Goal: Information Seeking & Learning: Learn about a topic

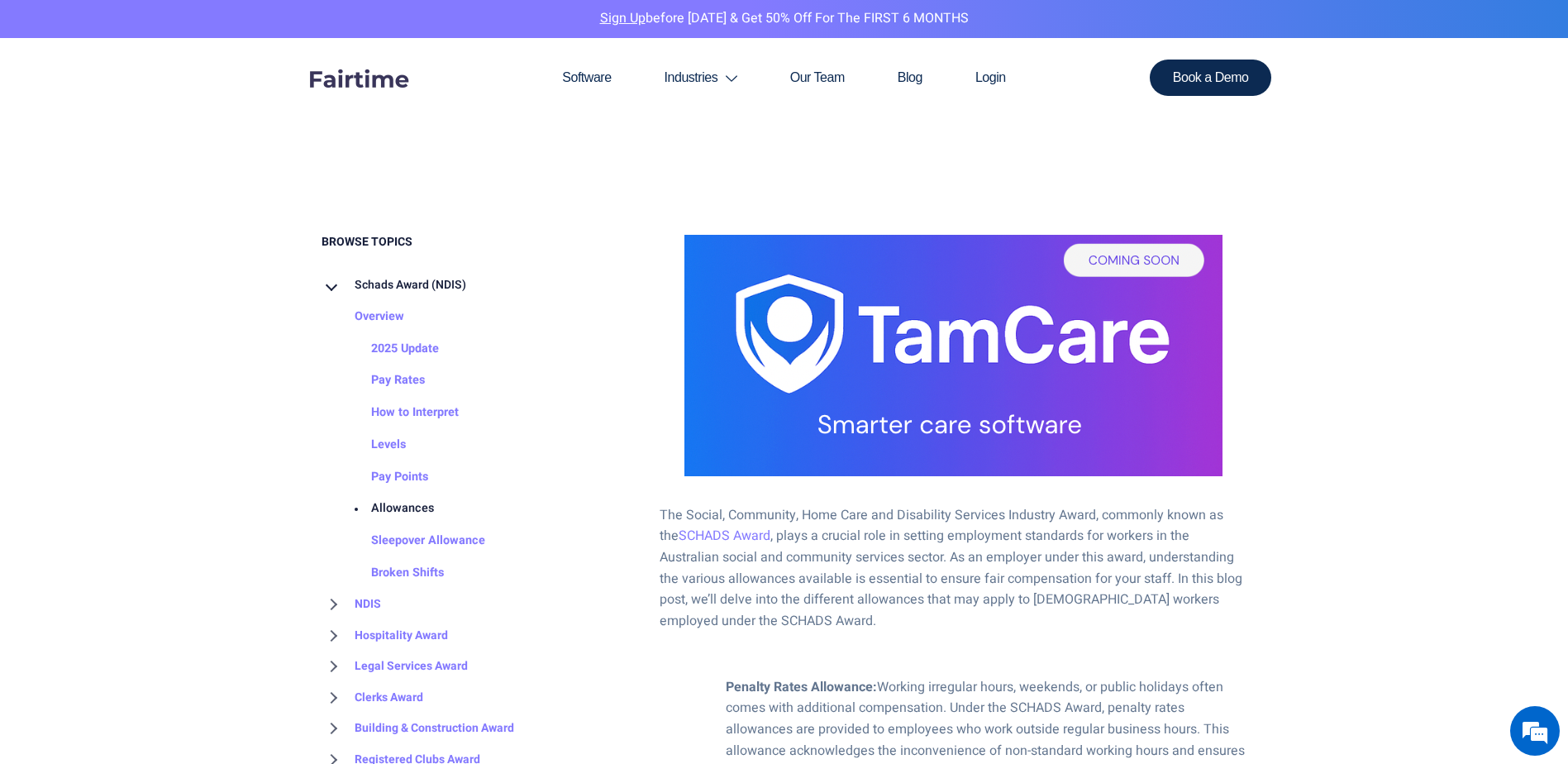
scroll to position [882, 0]
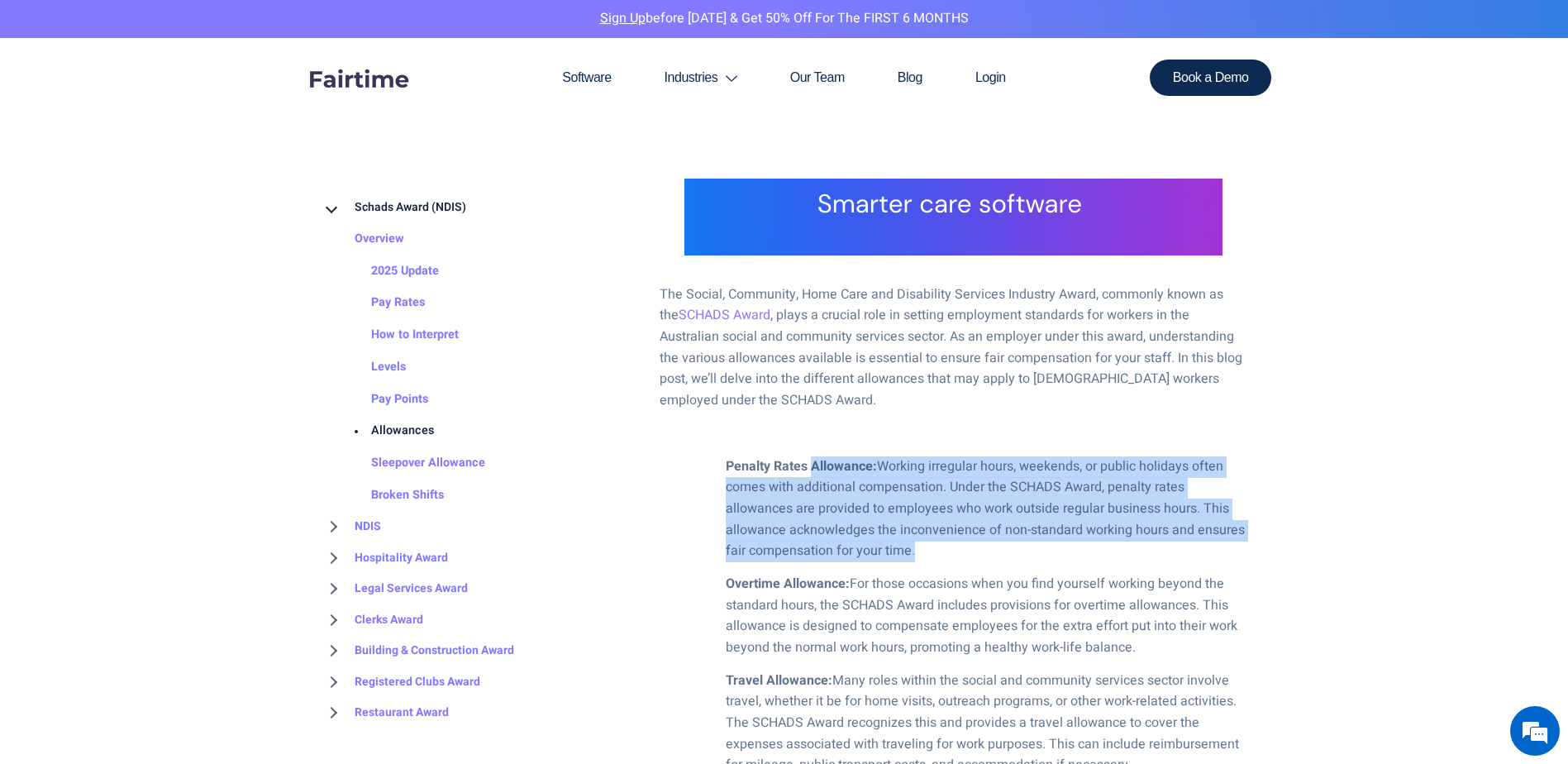
drag, startPoint x: 809, startPoint y: 464, endPoint x: 932, endPoint y: 557, distance: 154.2
click at [932, 557] on li "Penalty Rates Allowance: Working irregular hours, weekends, or public holidays …" at bounding box center [986, 509] width 521 height 106
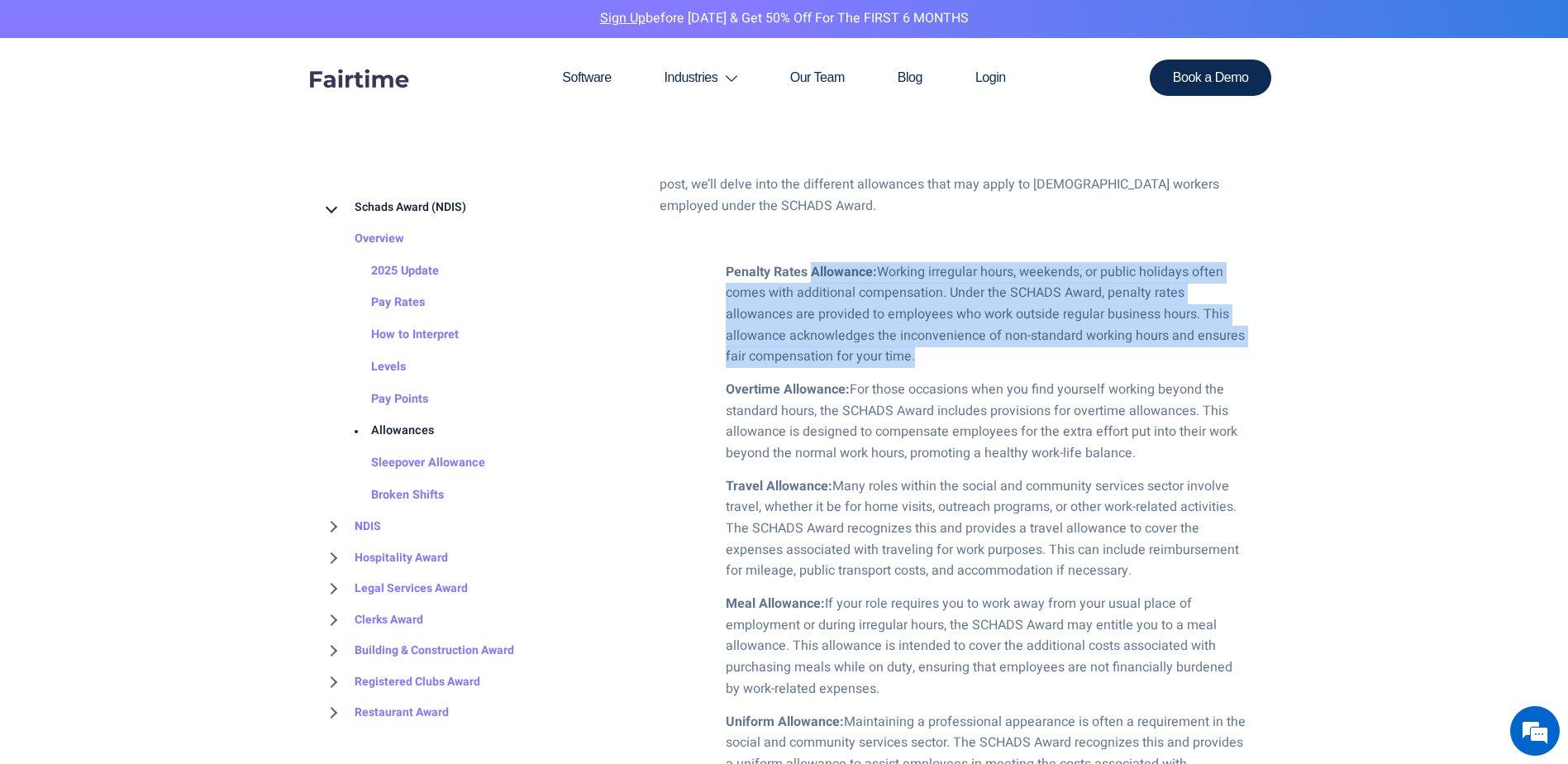
scroll to position [1102, 0]
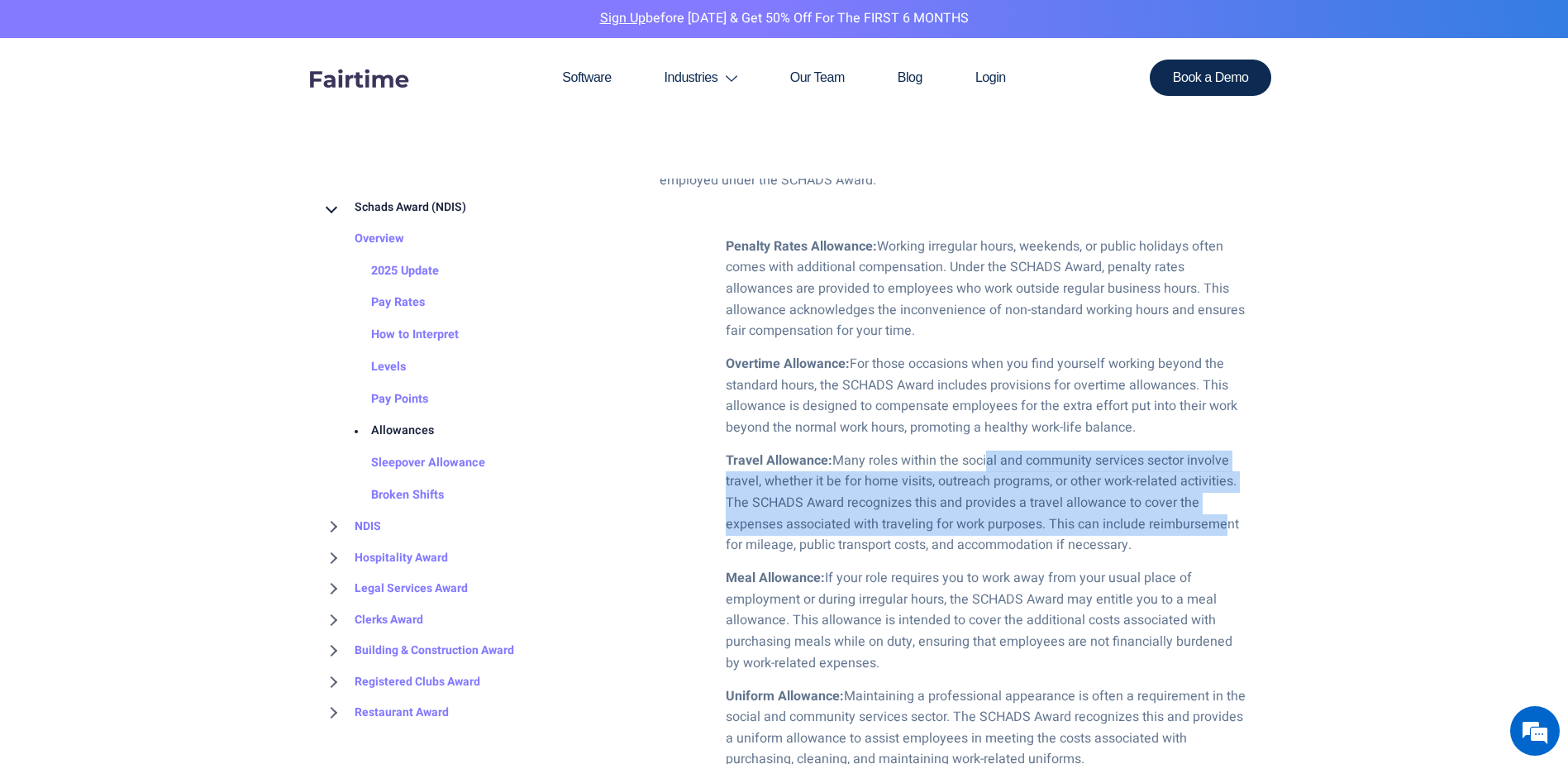
drag, startPoint x: 984, startPoint y: 461, endPoint x: 1221, endPoint y: 523, distance: 245.0
click at [1221, 523] on li "Travel Allowance: Many roles within the social and community services sector in…" at bounding box center [986, 503] width 521 height 106
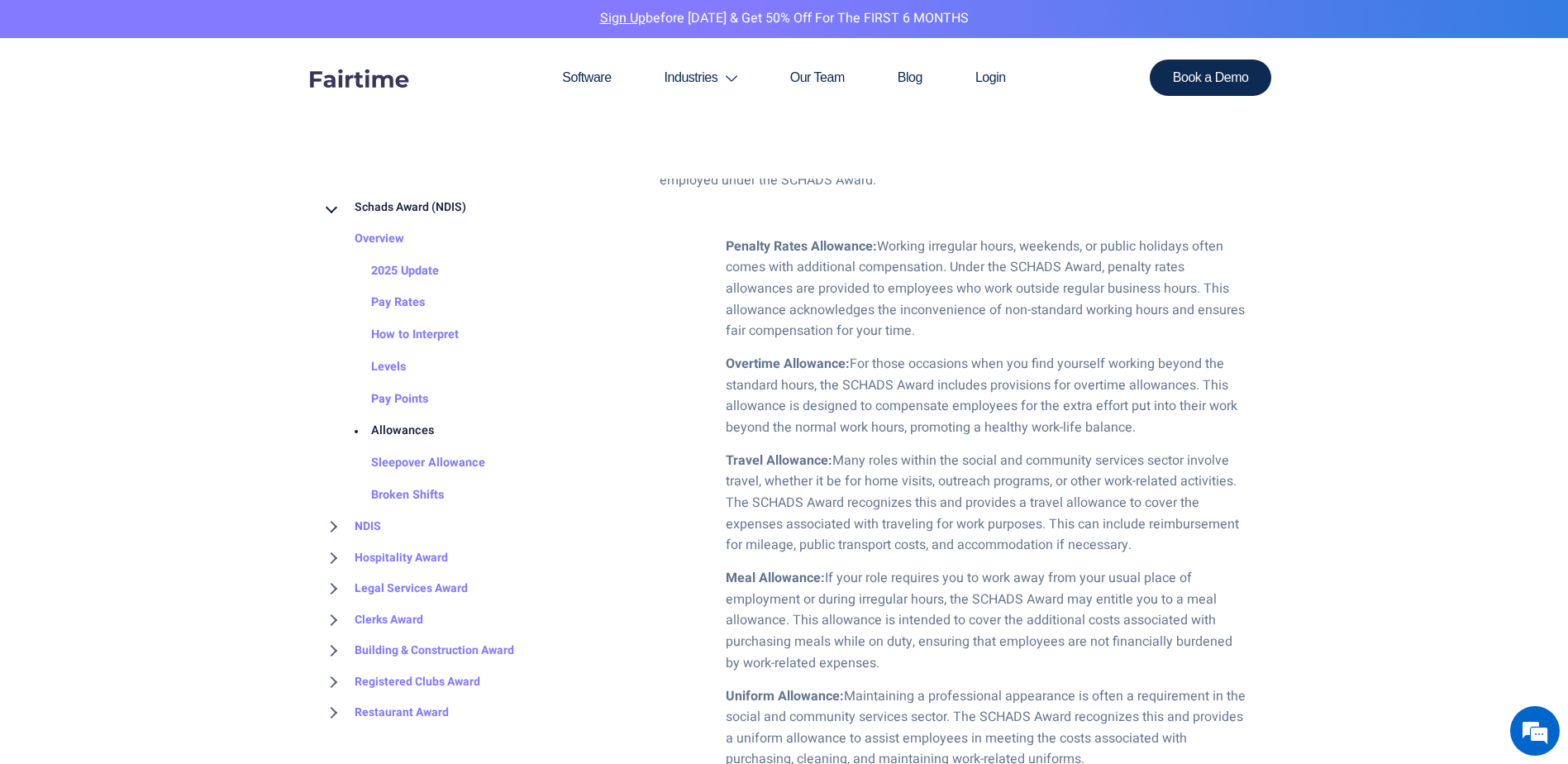
drag, startPoint x: 1221, startPoint y: 523, endPoint x: 1180, endPoint y: 538, distance: 43.7
click at [1180, 538] on li "Travel Allowance: Many roles within the social and community services sector in…" at bounding box center [986, 503] width 521 height 106
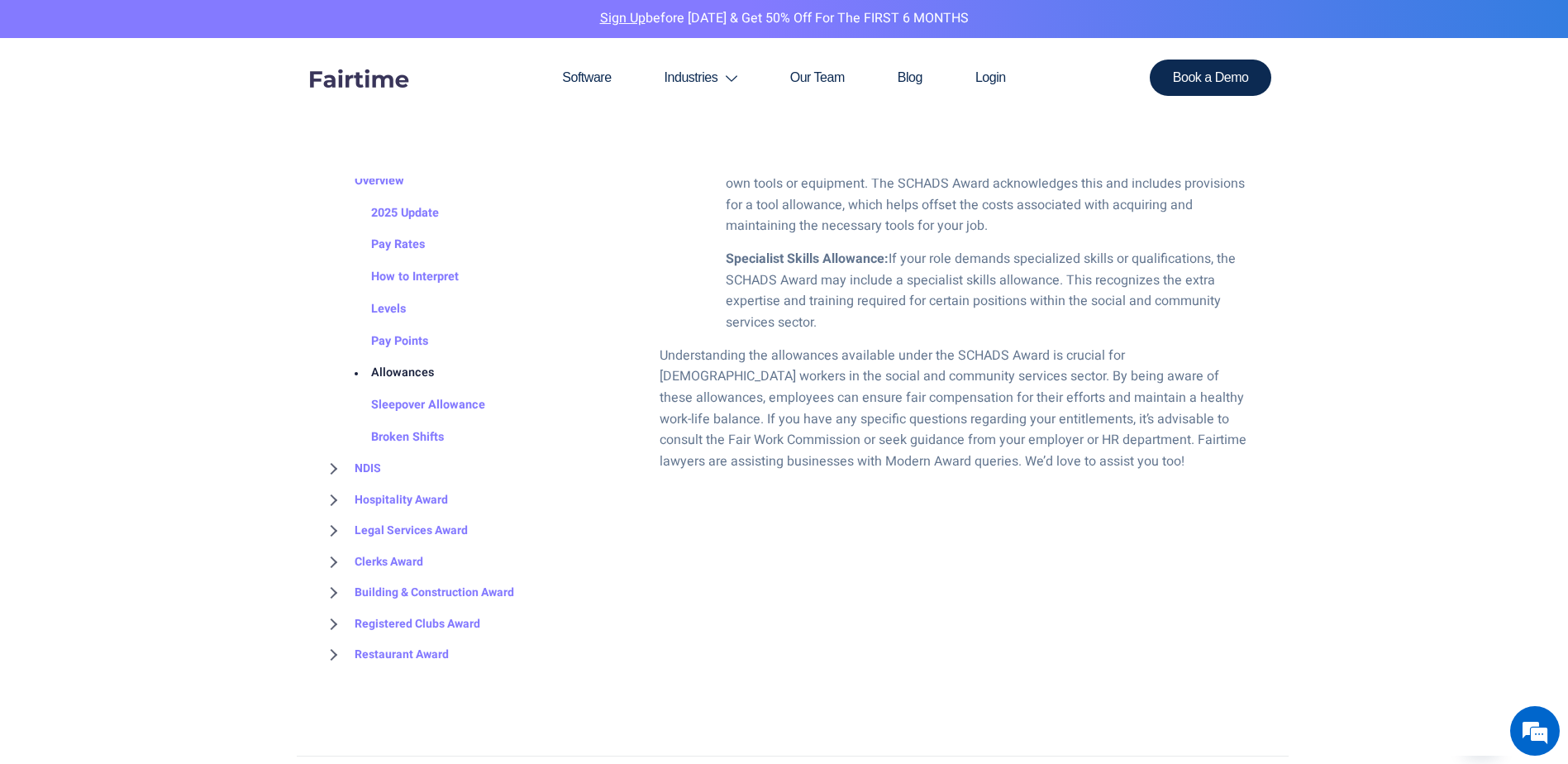
scroll to position [1764, 0]
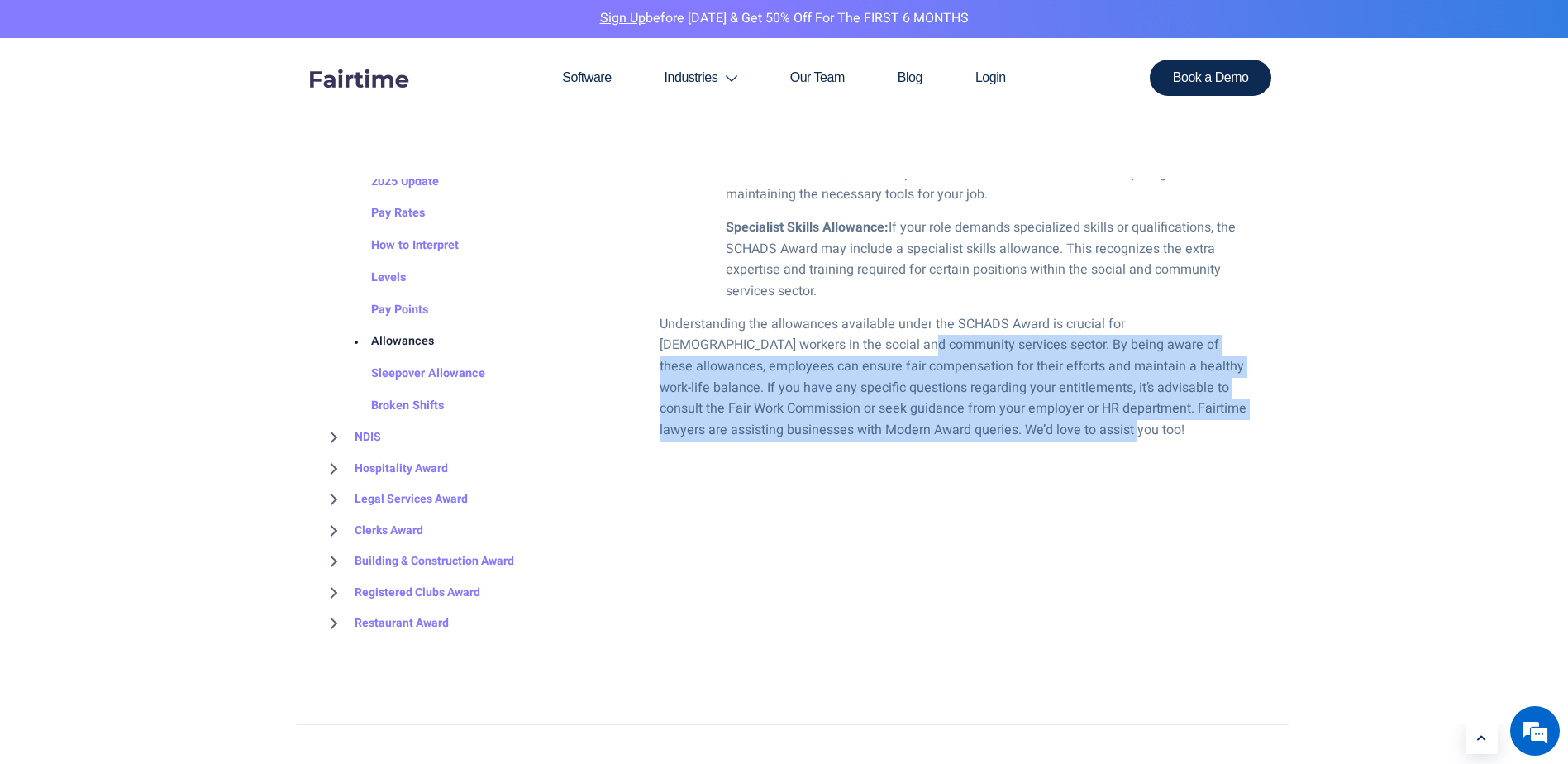
drag, startPoint x: 811, startPoint y: 339, endPoint x: 1191, endPoint y: 429, distance: 390.5
click at [1191, 429] on p "Understanding the allowances available under the SCHADS Award is crucial for [D…" at bounding box center [953, 377] width 588 height 127
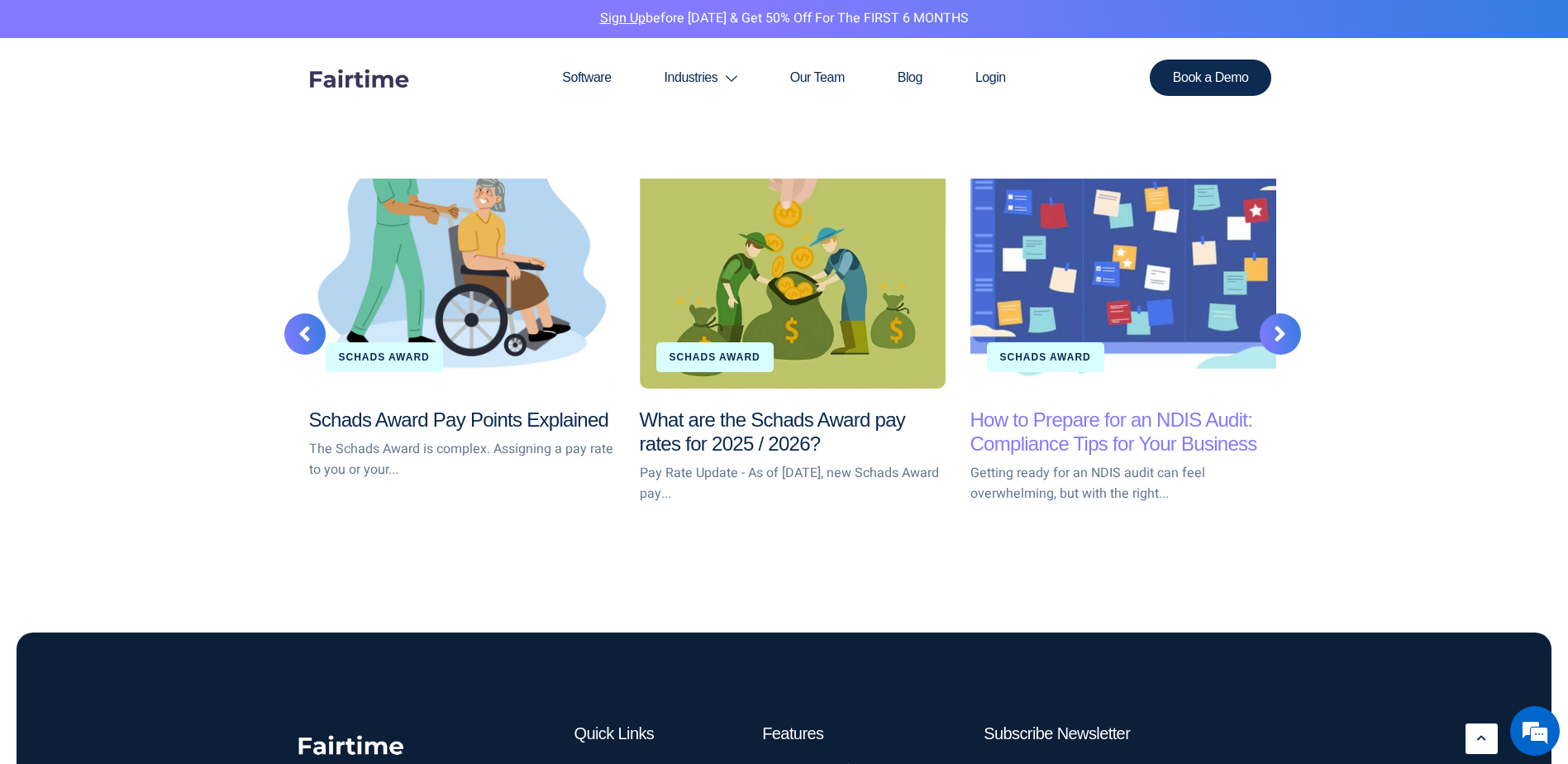
scroll to position [2645, 0]
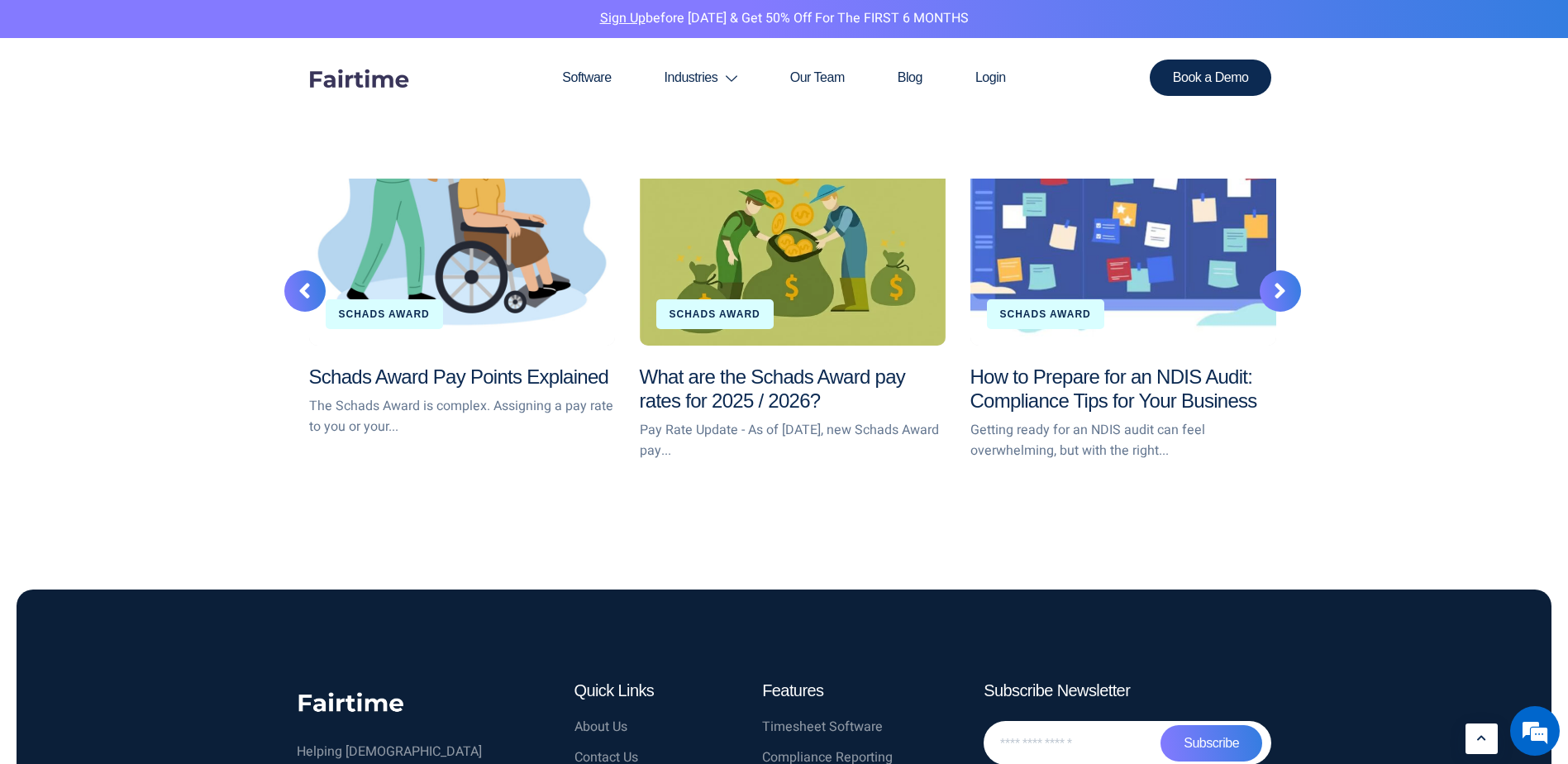
click at [506, 390] on div "Schads Award Pay Points Explained The Schads Award is complex. Assigning a pay …" at bounding box center [462, 411] width 306 height 92
click at [503, 378] on link "Schads Award Pay Points Explained" at bounding box center [459, 376] width 300 height 22
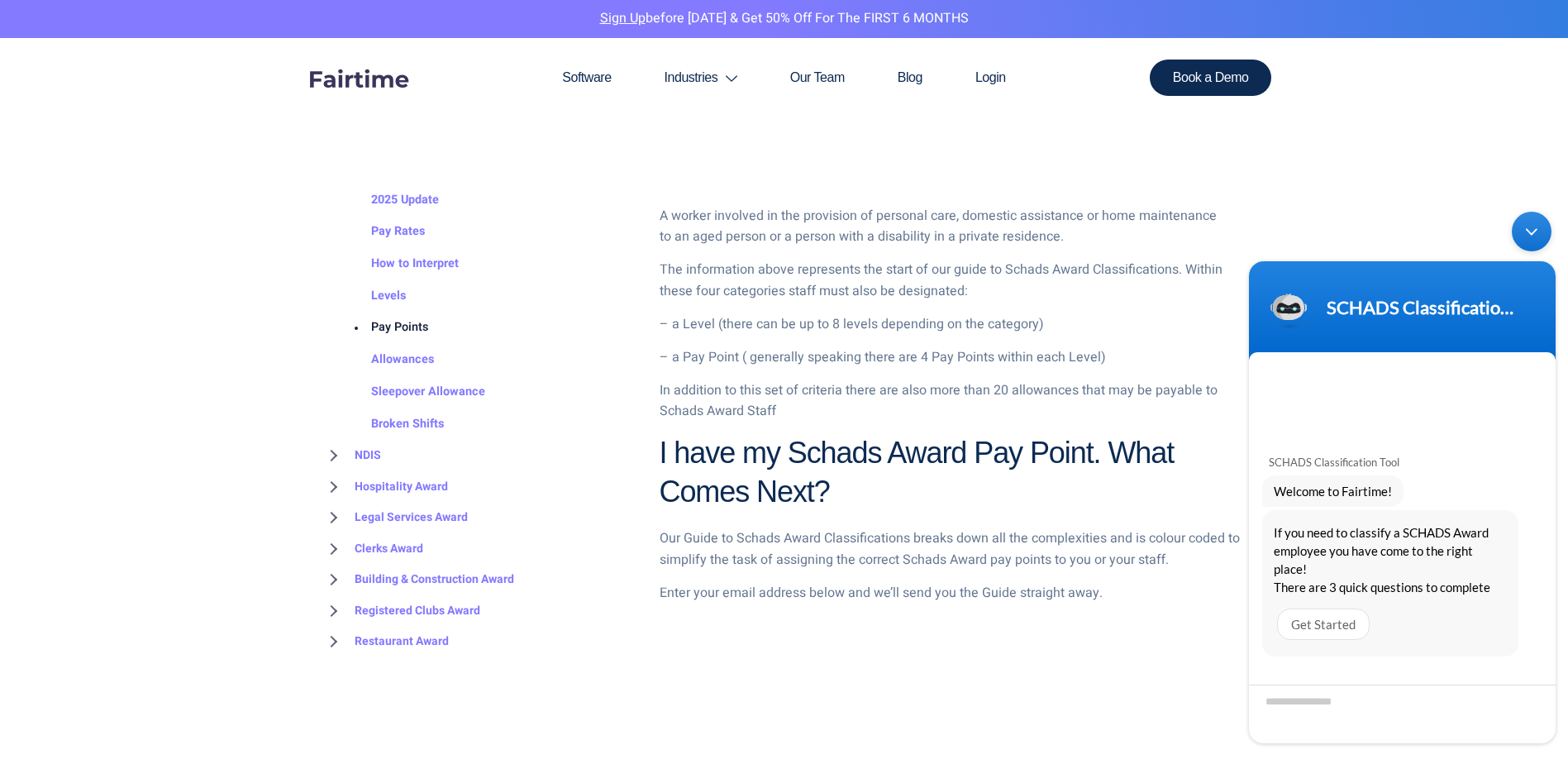
scroll to position [1764, 0]
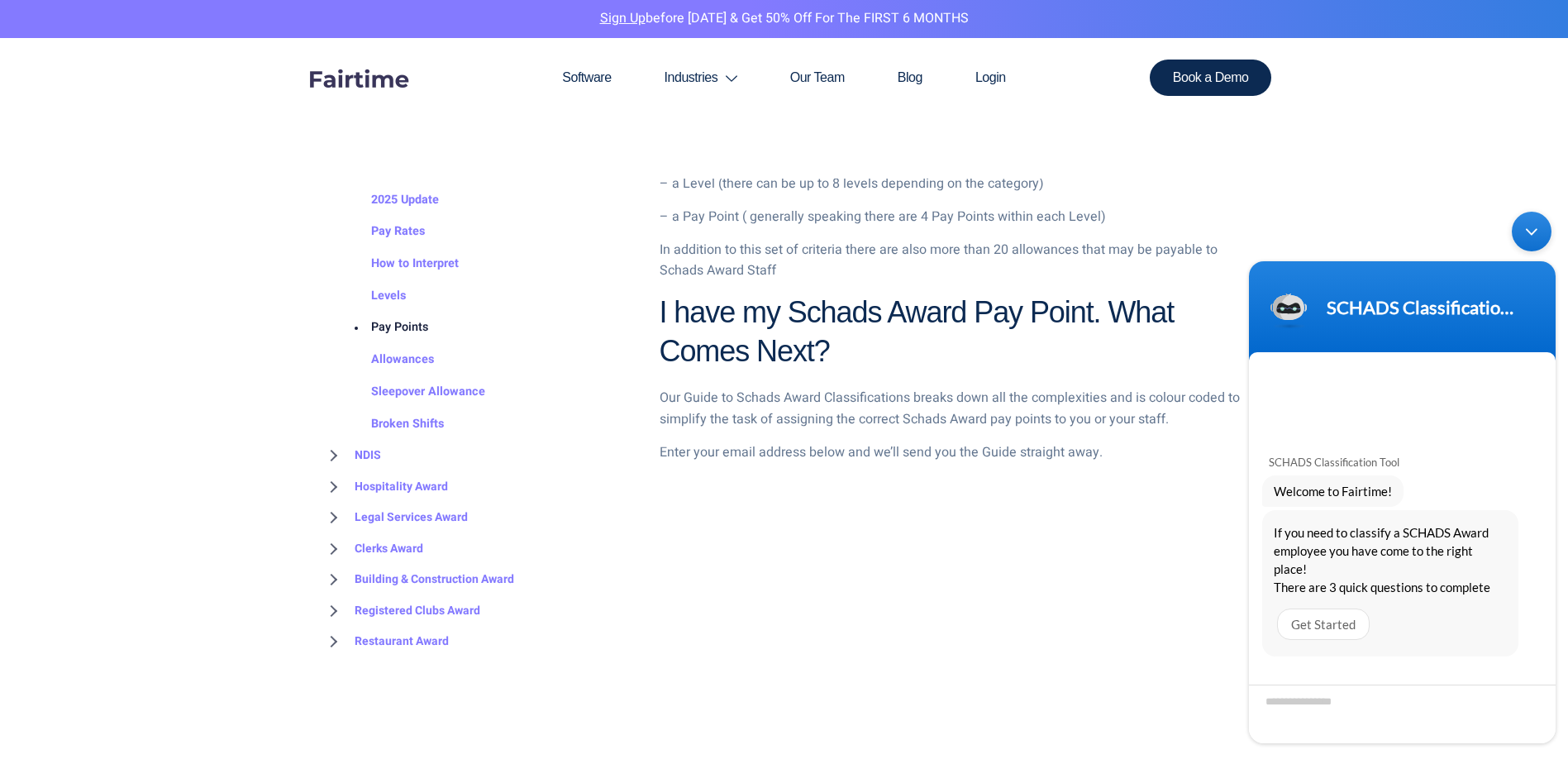
drag, startPoint x: 854, startPoint y: 486, endPoint x: 813, endPoint y: 461, distance: 48.0
click at [813, 461] on p "Enter your email address below and we’ll send you the Guide straight away." at bounding box center [953, 453] width 588 height 21
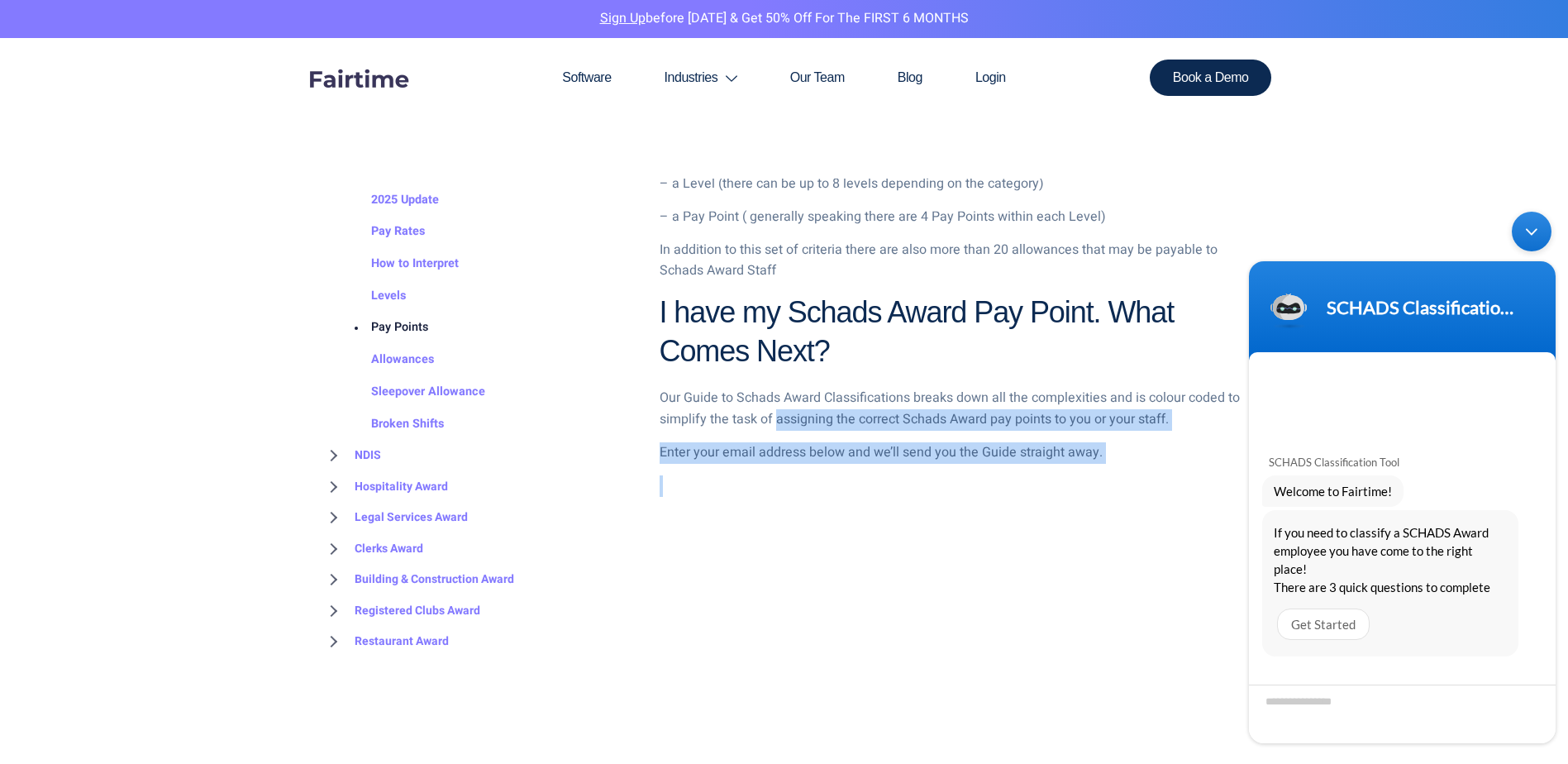
drag, startPoint x: 775, startPoint y: 410, endPoint x: 895, endPoint y: 498, distance: 148.8
click at [895, 498] on div "Our Guide to Schads Award Classifications breaks down all the complexities and …" at bounding box center [953, 447] width 588 height 120
